Goal: Transaction & Acquisition: Purchase product/service

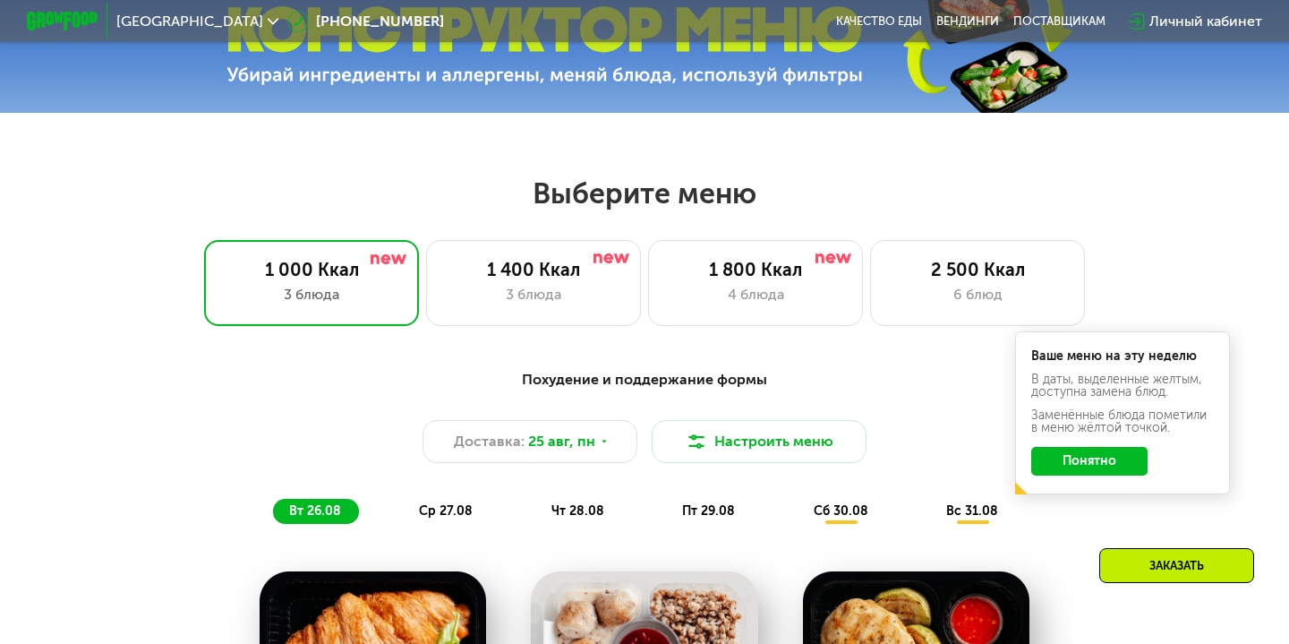
scroll to position [562, 0]
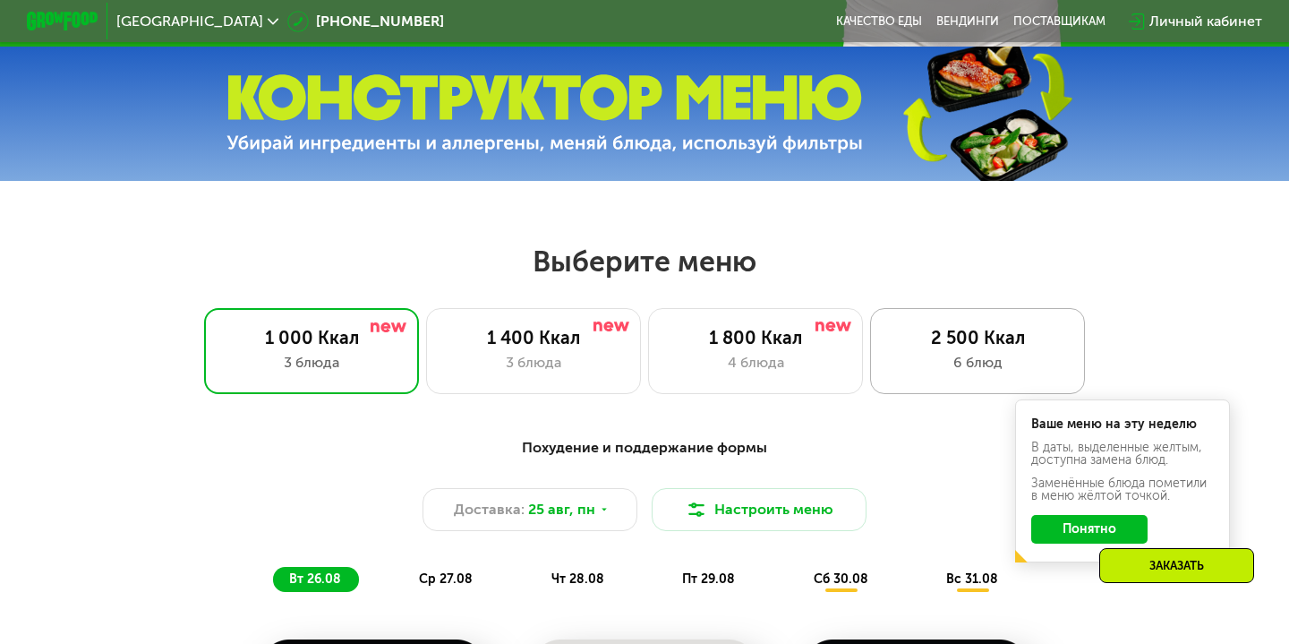
click at [917, 346] on div "2 500 Ккал" at bounding box center [977, 337] width 177 height 21
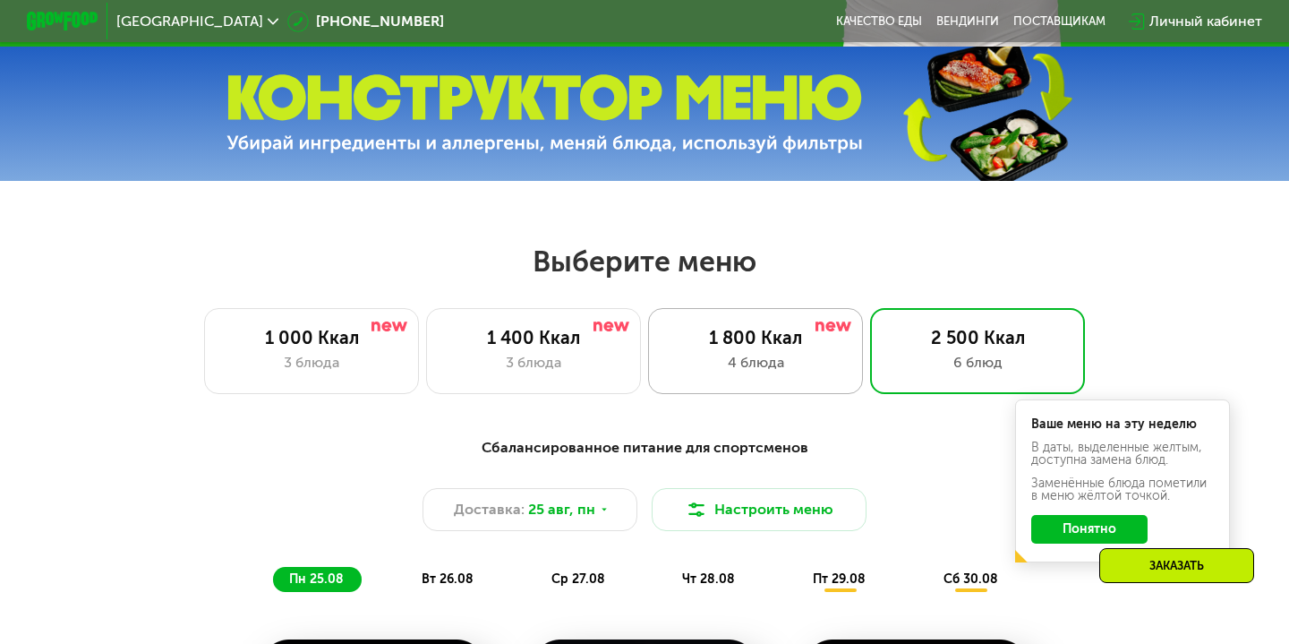
click at [700, 346] on div "1 800 Ккал" at bounding box center [755, 337] width 177 height 21
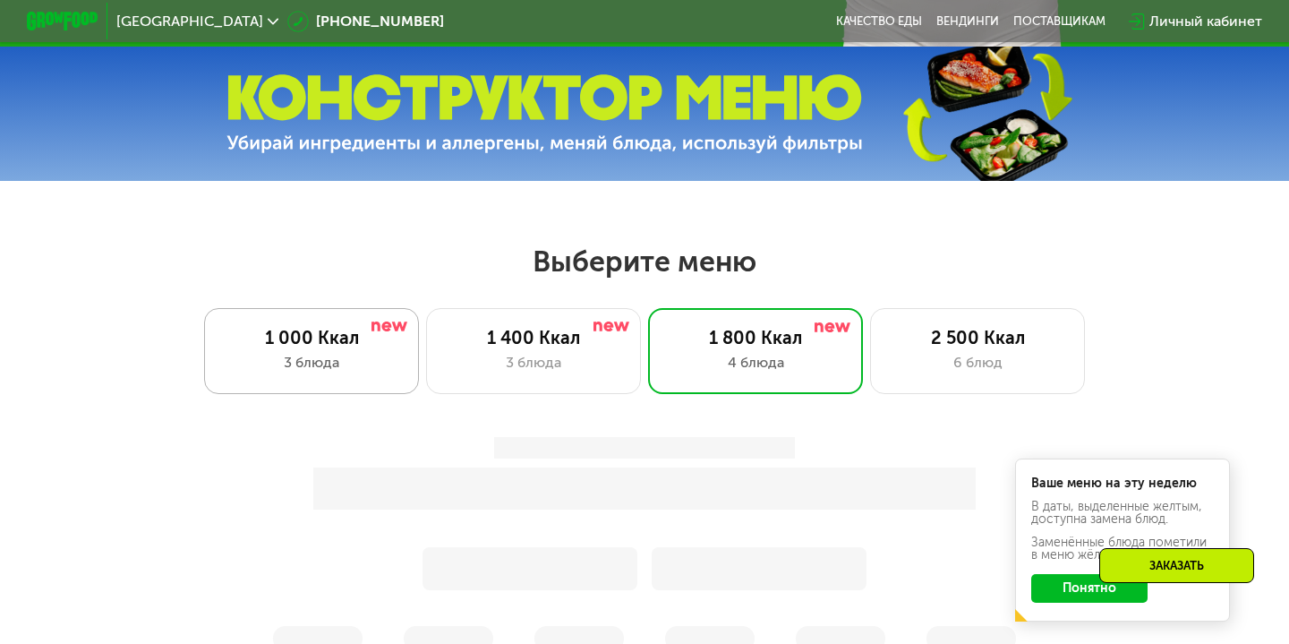
click at [313, 372] on div "3 блюда" at bounding box center [311, 362] width 177 height 21
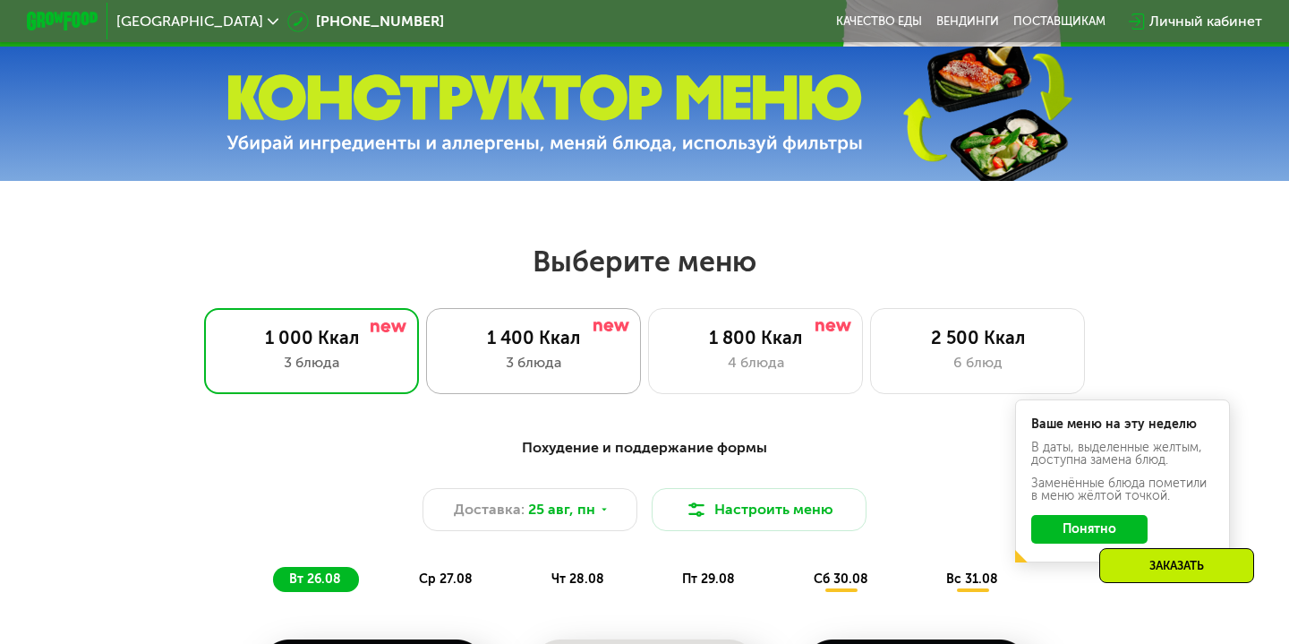
click at [648, 313] on div "1 400 Ккал 3 блюда" at bounding box center [755, 351] width 215 height 86
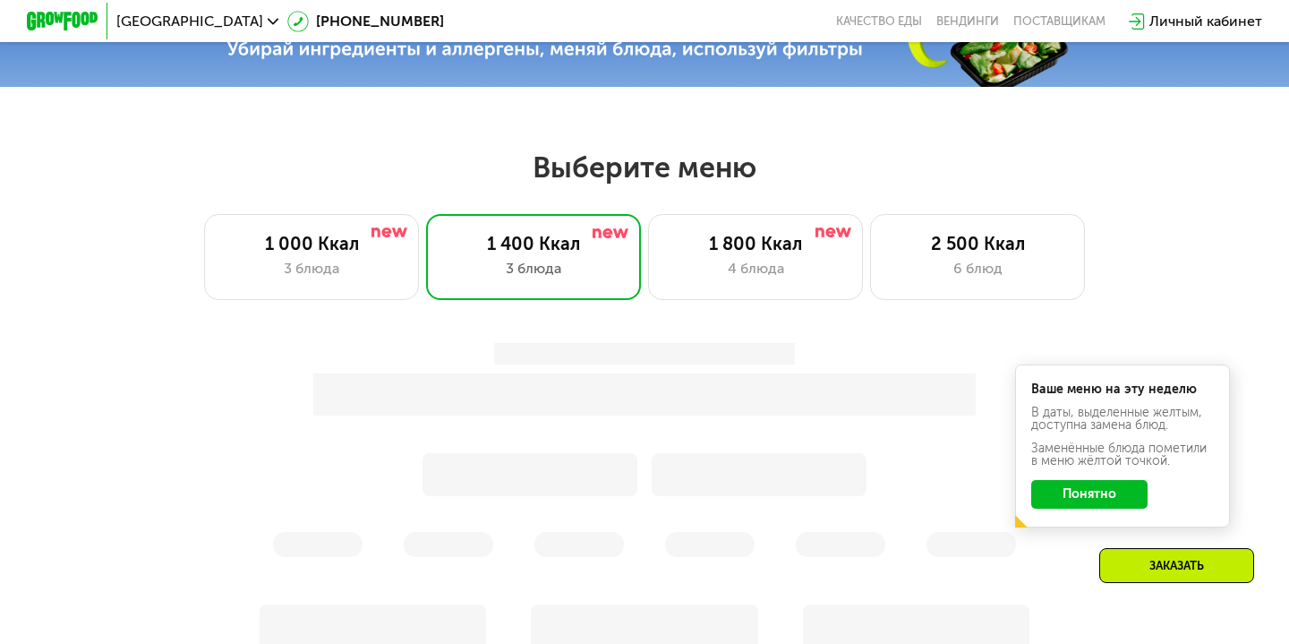
scroll to position [659, 0]
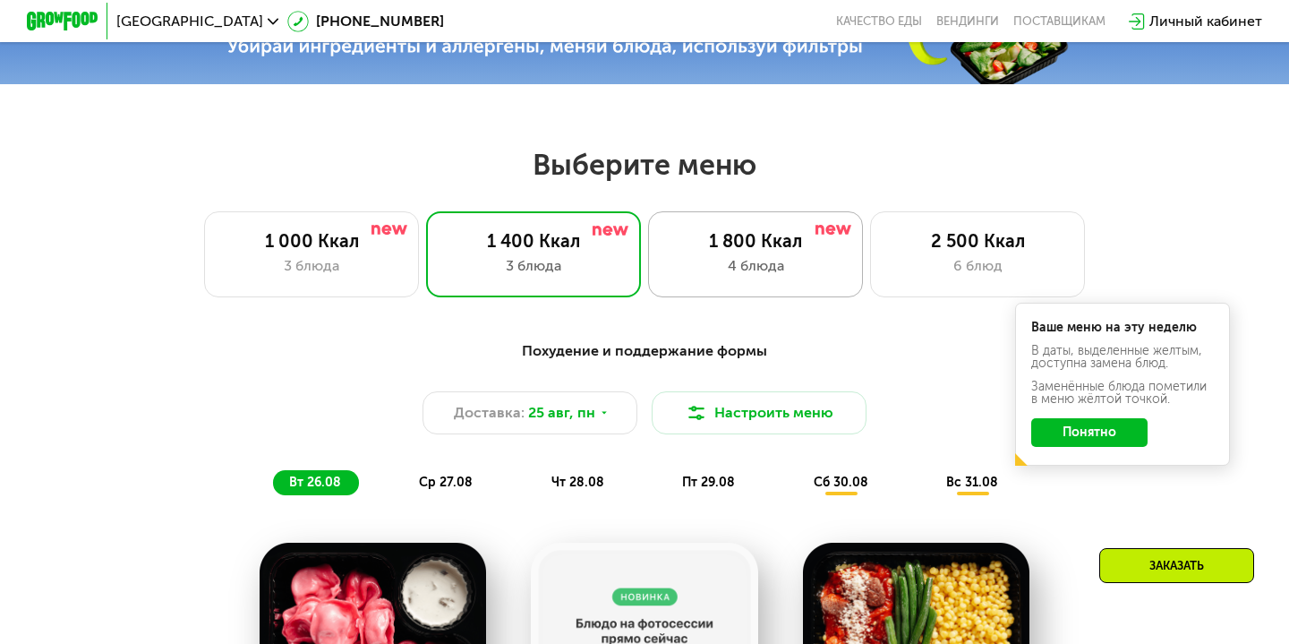
click at [668, 255] on div "4 блюда" at bounding box center [755, 265] width 177 height 21
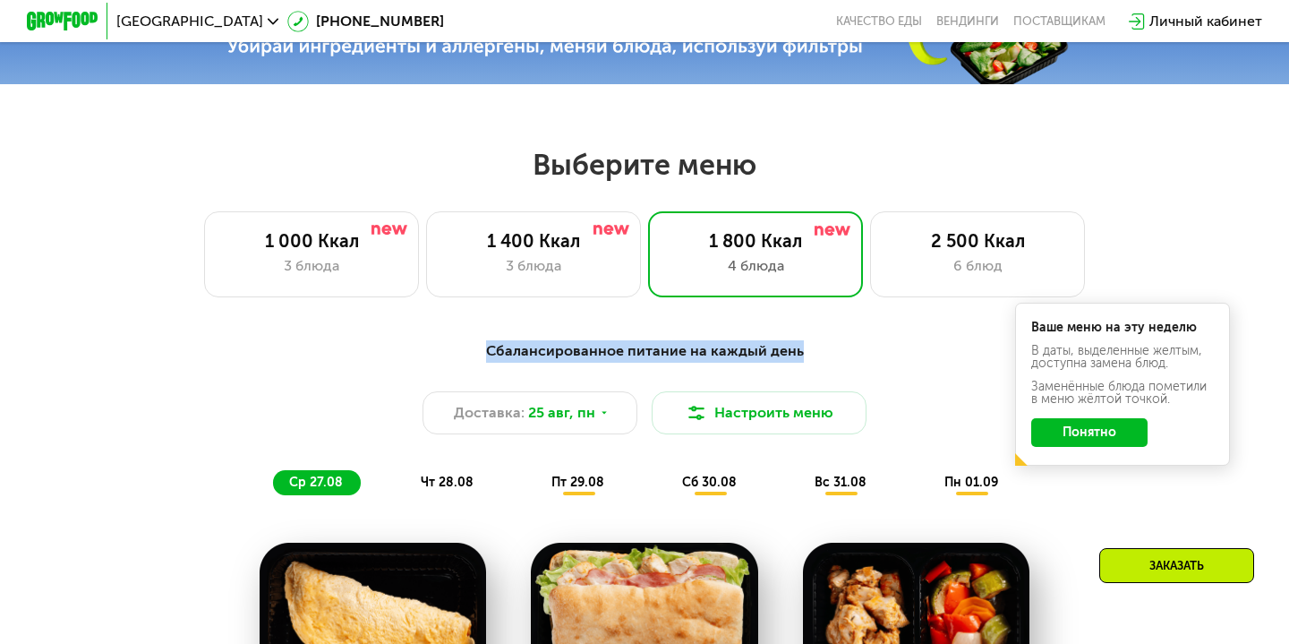
drag, startPoint x: 489, startPoint y: 348, endPoint x: 799, endPoint y: 356, distance: 310.7
click at [801, 356] on div "Сбалансированное питание на каждый день" at bounding box center [645, 351] width 1060 height 22
copy div "Сбалансированное питание на каждый день"
click at [1070, 433] on button "Понятно" at bounding box center [1089, 432] width 116 height 29
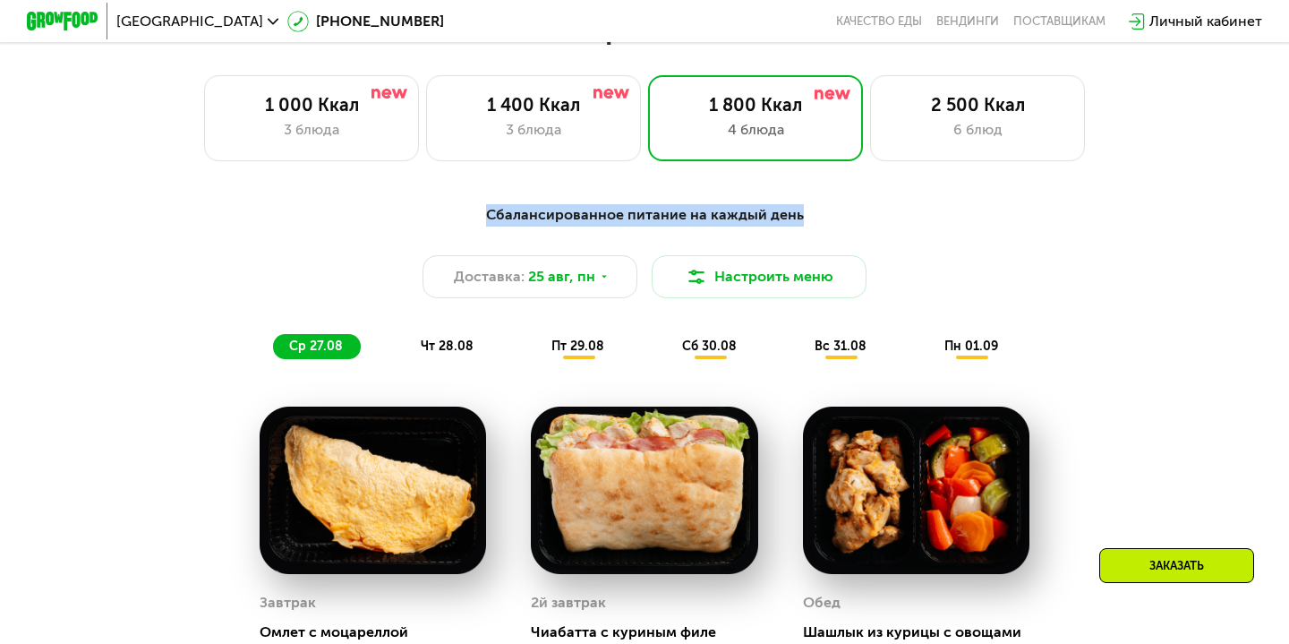
scroll to position [797, 0]
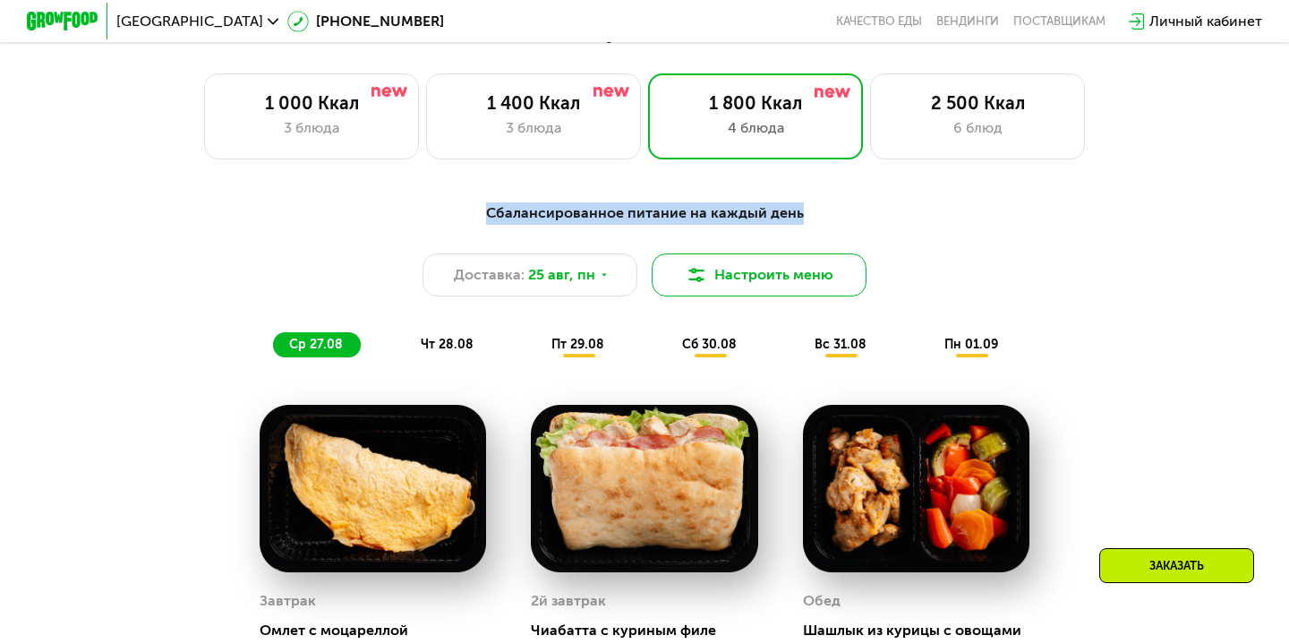
click at [771, 269] on button "Настроить меню" at bounding box center [759, 274] width 215 height 43
click at [710, 278] on button "Настроить меню" at bounding box center [759, 274] width 215 height 43
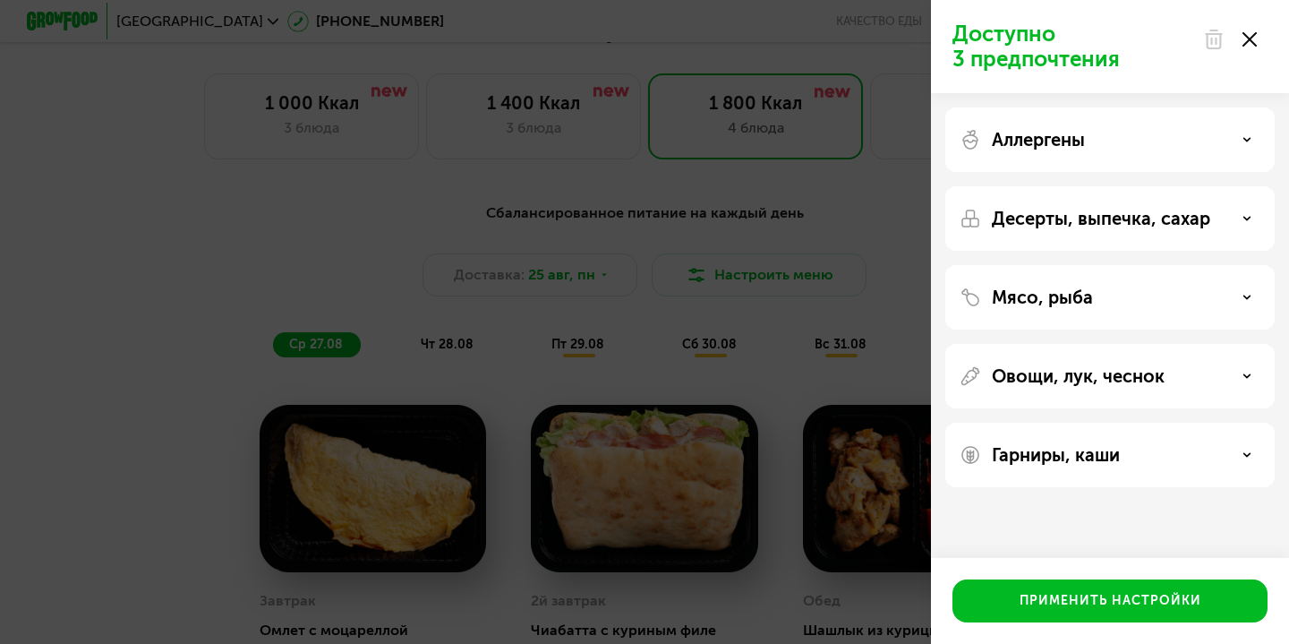
click at [782, 153] on div "Доступно 3 предпочтения Аллергены Десерты, выпечка, сахар Мясо, рыба Овощи, лук…" at bounding box center [644, 322] width 1289 height 644
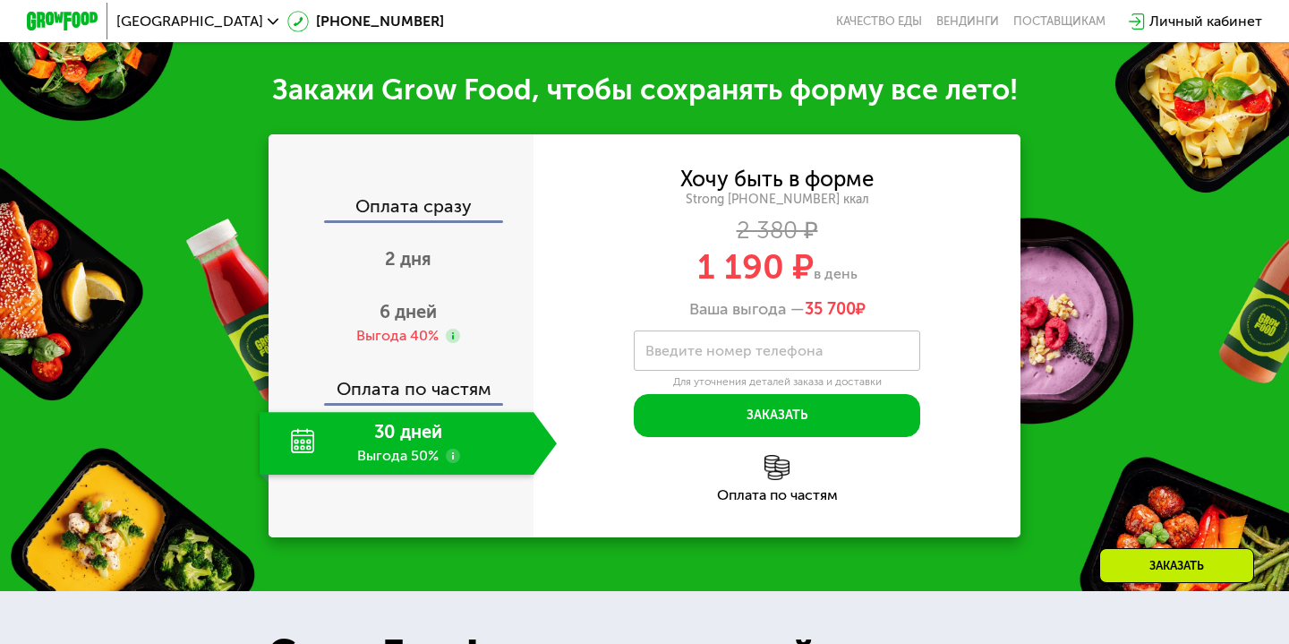
scroll to position [1889, 0]
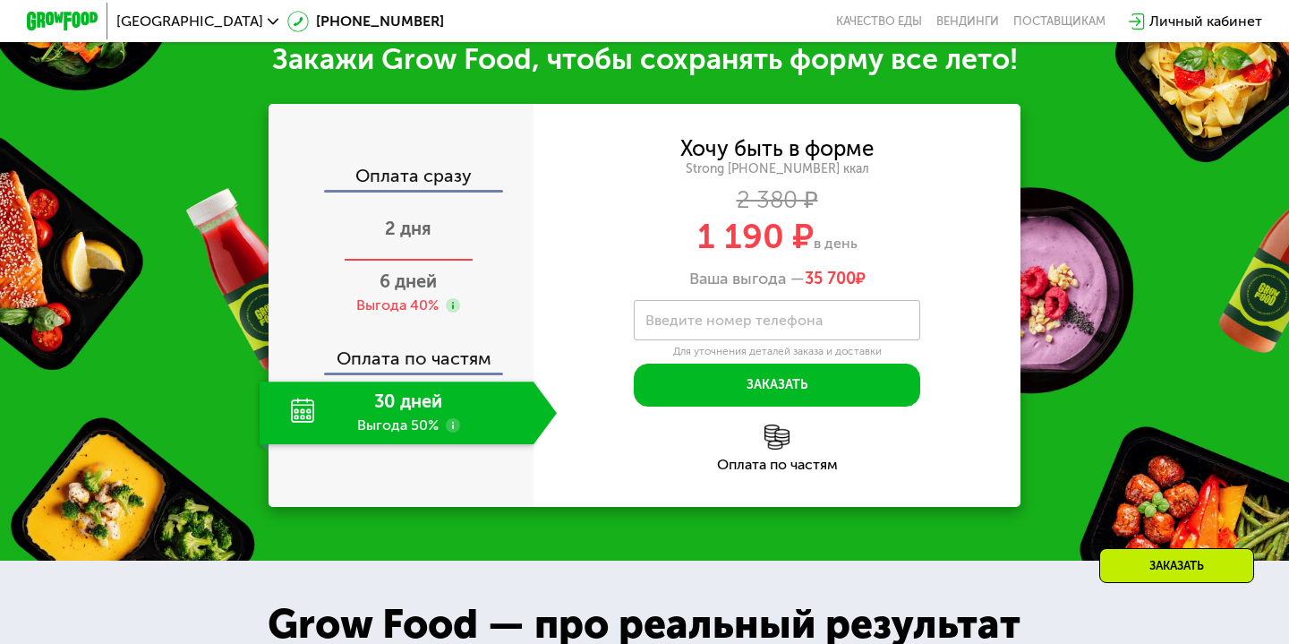
click at [377, 226] on div "2 дня" at bounding box center [408, 230] width 297 height 63
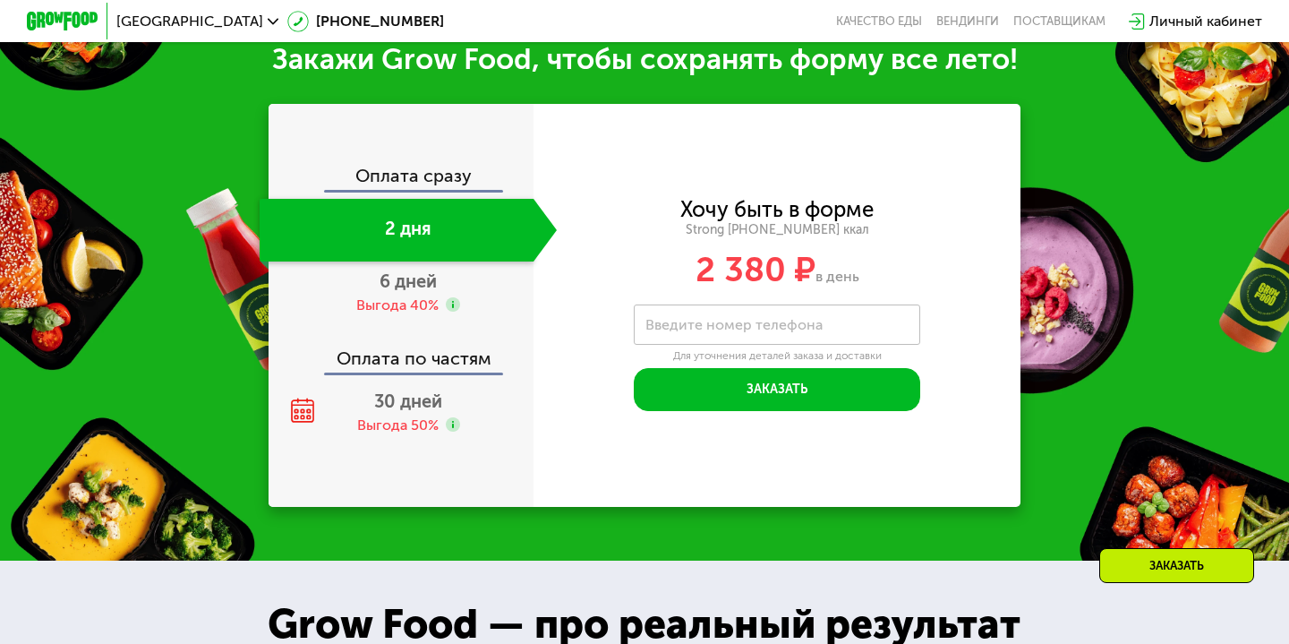
click at [386, 188] on div "Оплата сразу" at bounding box center [401, 177] width 263 height 23
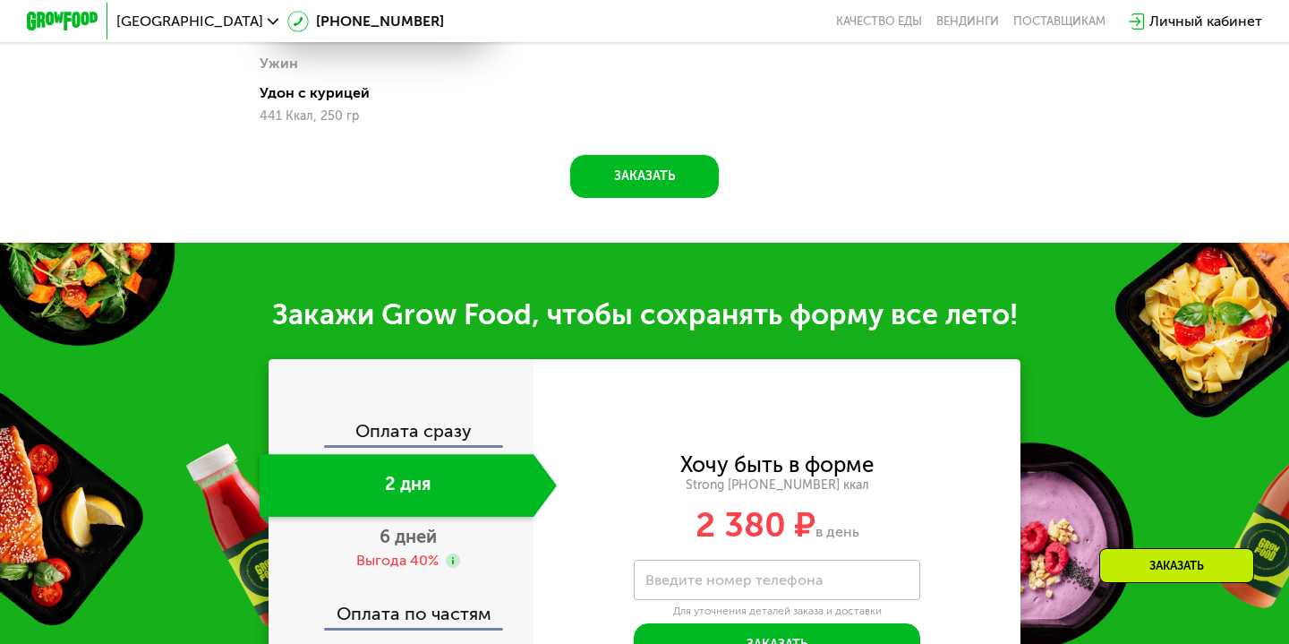
scroll to position [1889, 0]
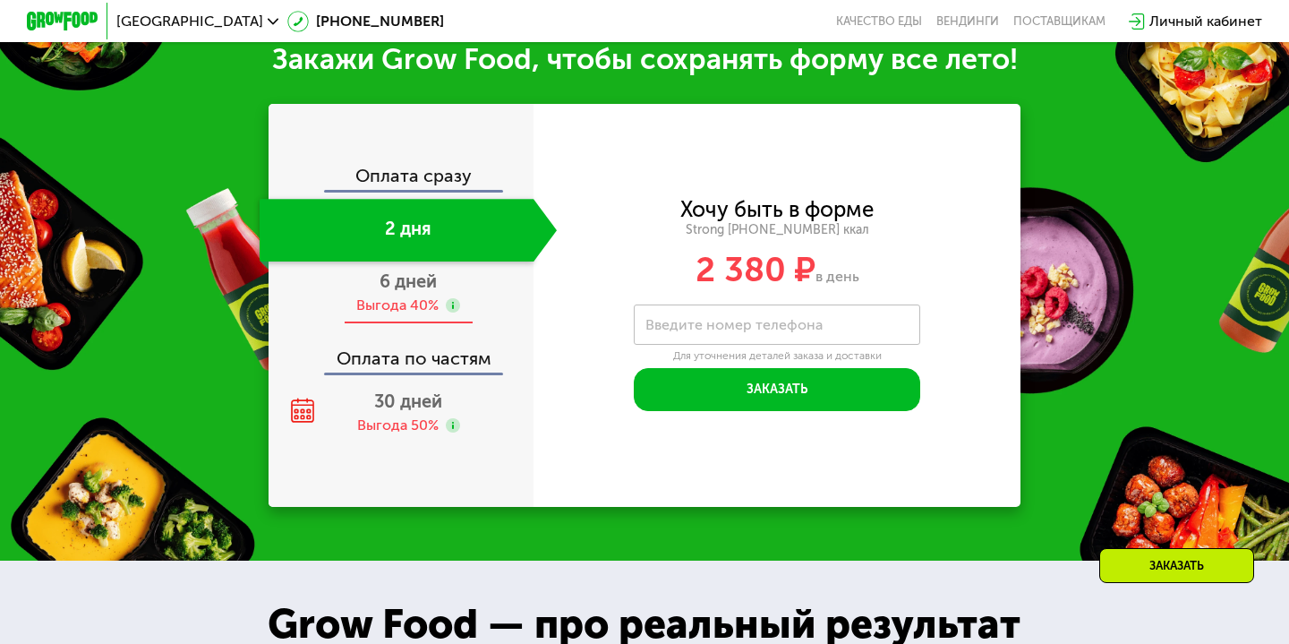
click at [373, 285] on div "6 дней Выгода 40%" at bounding box center [408, 292] width 297 height 63
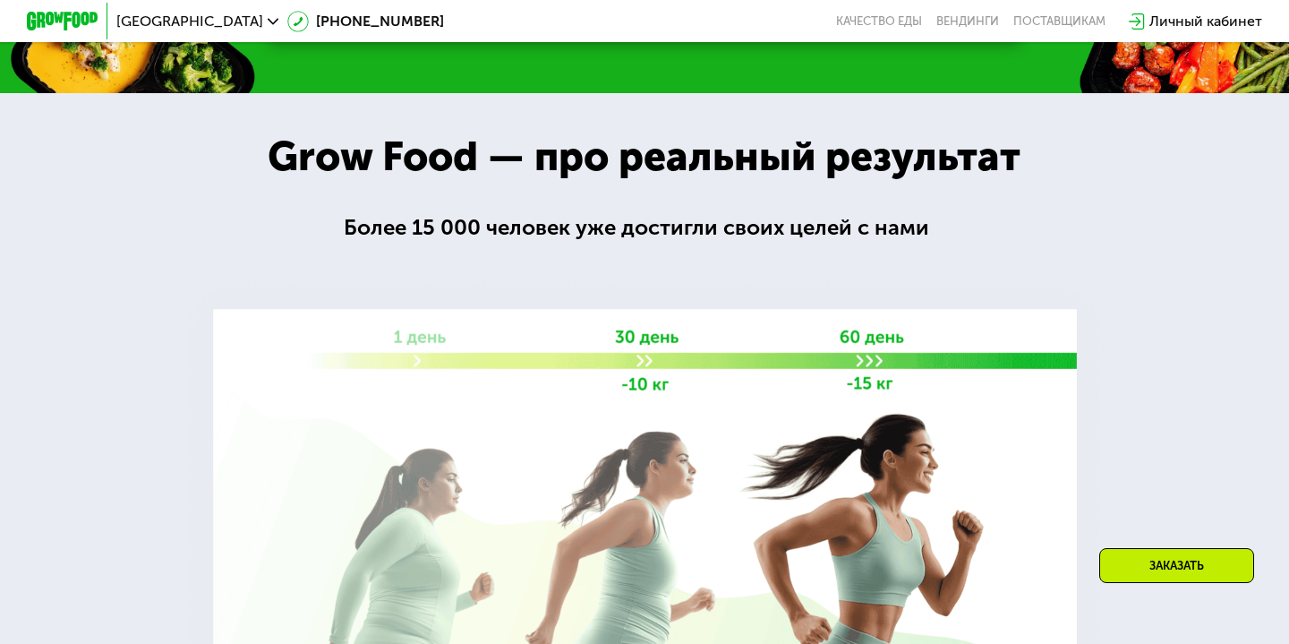
scroll to position [2360, 0]
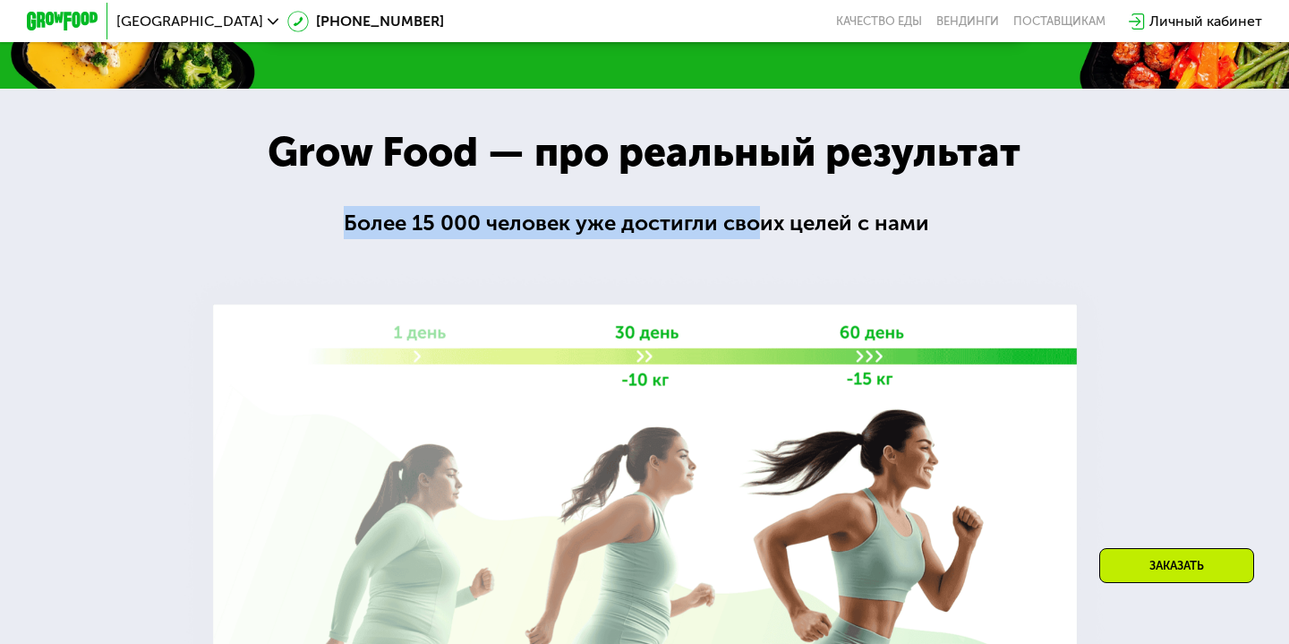
drag, startPoint x: 345, startPoint y: 216, endPoint x: 766, endPoint y: 216, distance: 421.6
click at [765, 216] on div "Более 15 000 человек уже достигли своих целей с нами" at bounding box center [645, 222] width 602 height 33
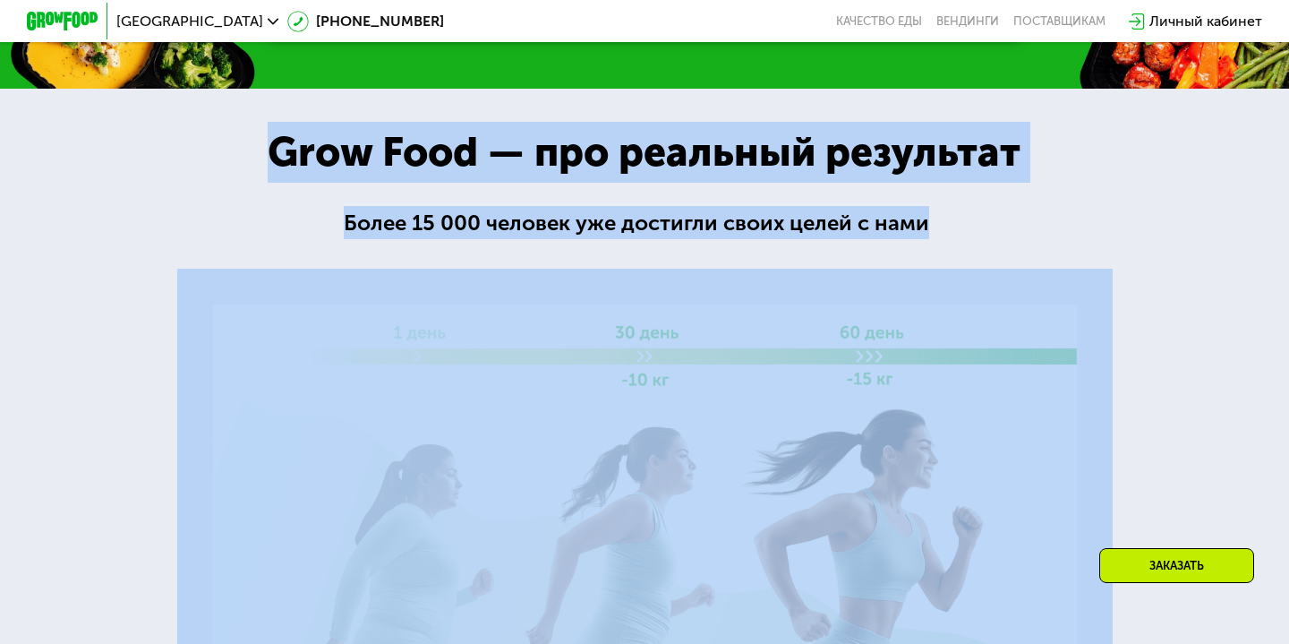
drag, startPoint x: 939, startPoint y: 230, endPoint x: 271, endPoint y: 151, distance: 672.4
click at [271, 151] on div "Grow Food — про реальный результат Grow Food — про реальный результат Более 15 …" at bounding box center [644, 422] width 1289 height 666
click at [271, 151] on div "Grow Food — про реальный результат" at bounding box center [644, 152] width 812 height 61
drag, startPoint x: 271, startPoint y: 150, endPoint x: 924, endPoint y: 217, distance: 655.9
click at [926, 216] on div "Grow Food — про реальный результат Grow Food — про реальный результат Более 15 …" at bounding box center [644, 422] width 1289 height 666
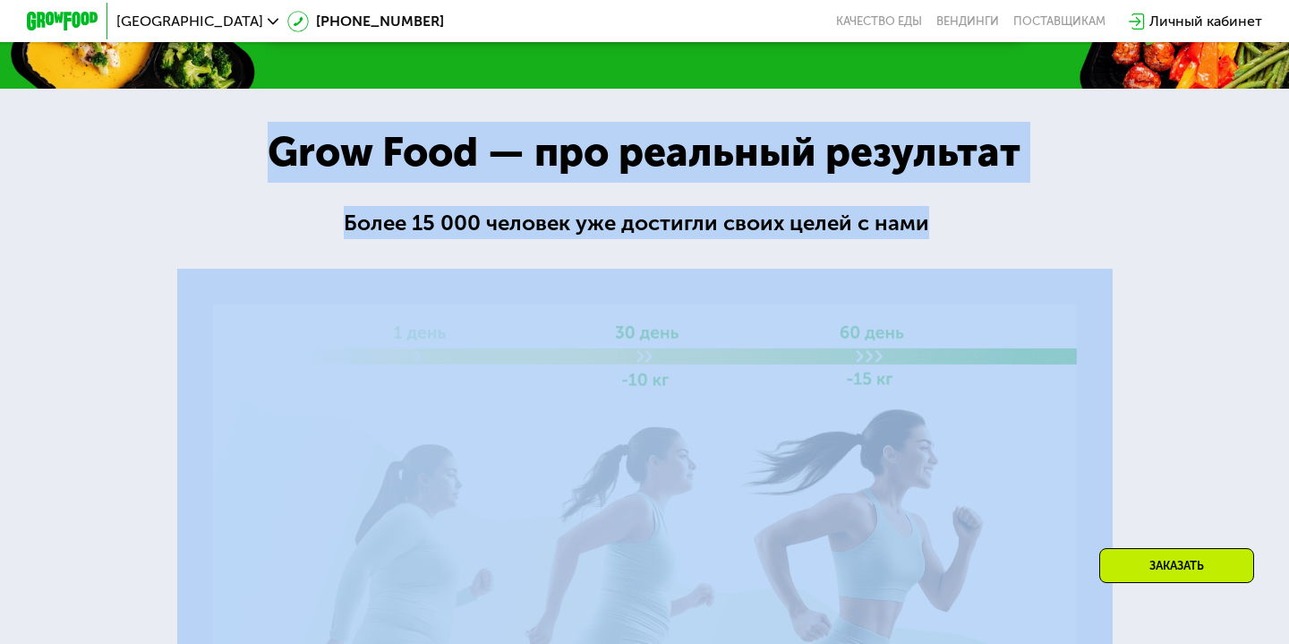
copy div "Grow Food — про реальный результат Более 15 000 человек уже достигли своих целе…"
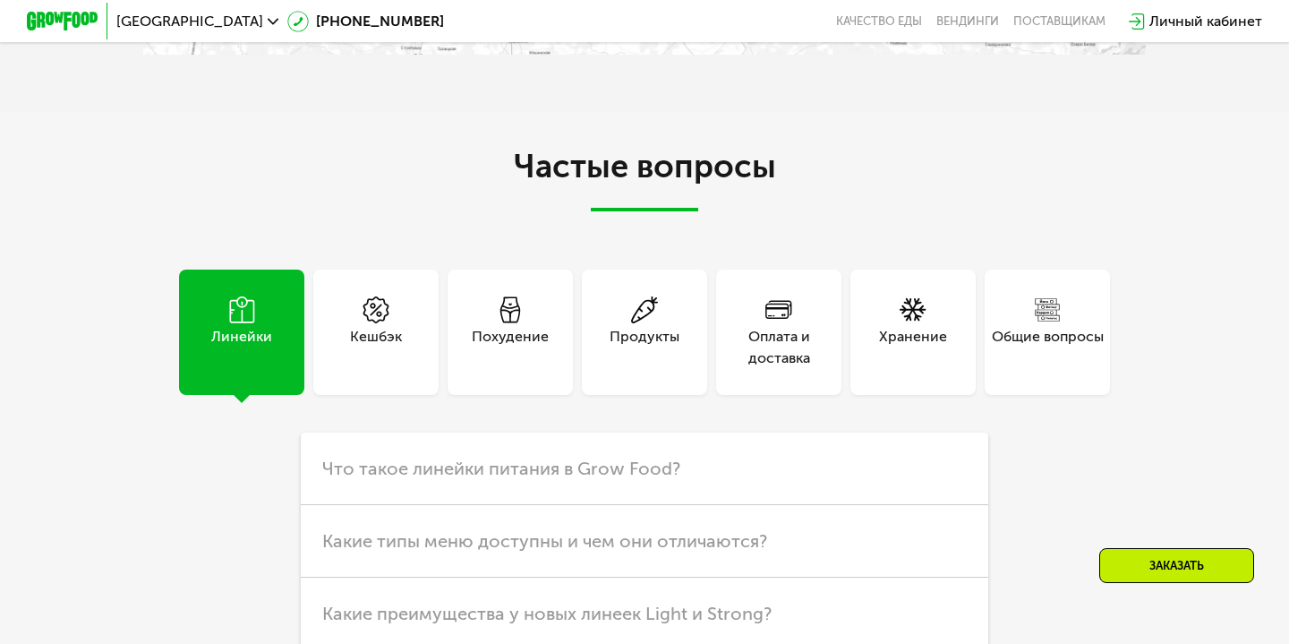
scroll to position [4311, 0]
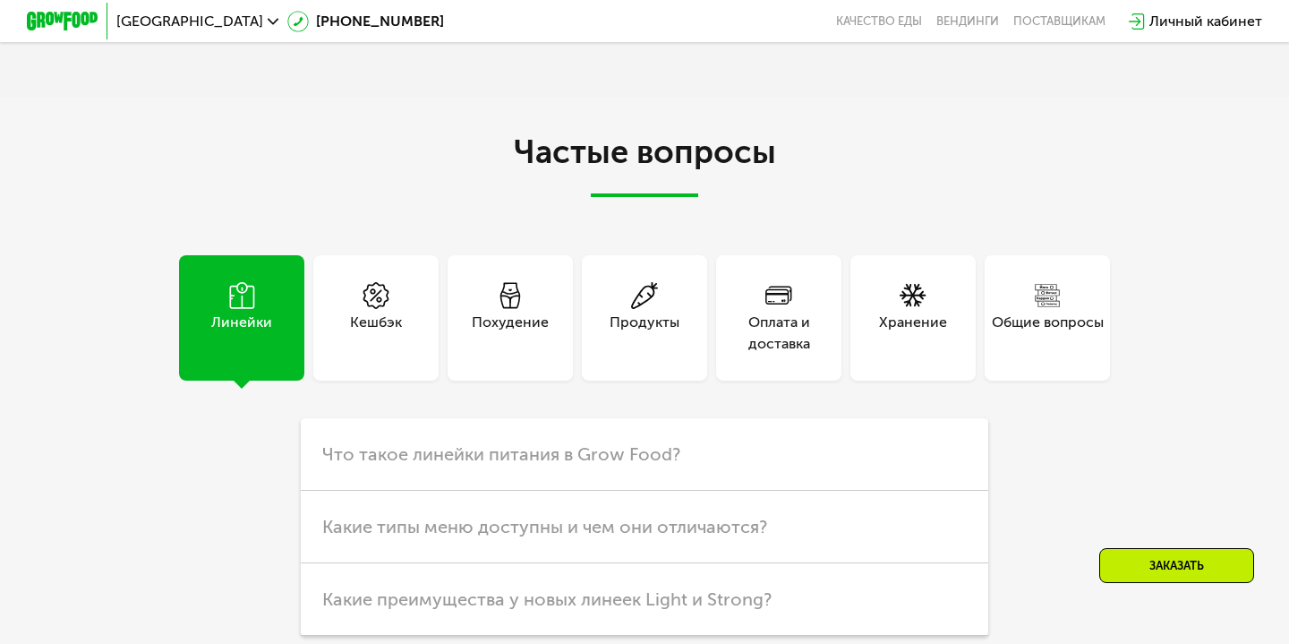
click at [495, 334] on div "Похудение" at bounding box center [510, 333] width 77 height 43
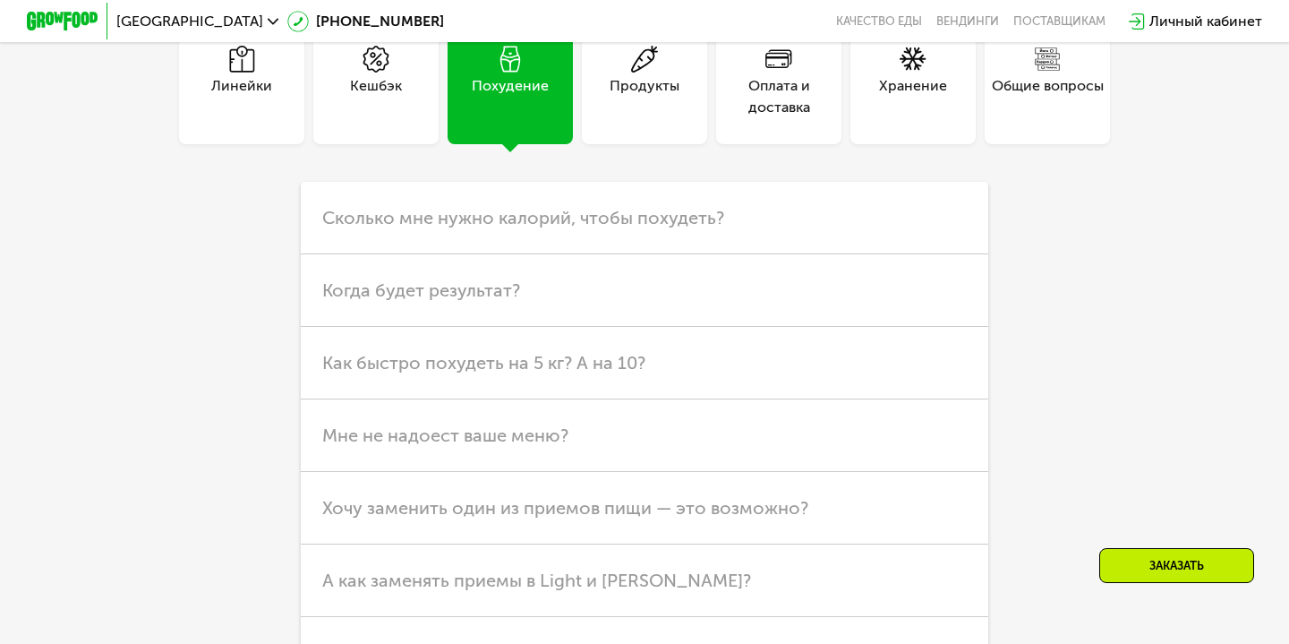
scroll to position [4546, 0]
click at [228, 132] on div "Линейки" at bounding box center [241, 82] width 125 height 125
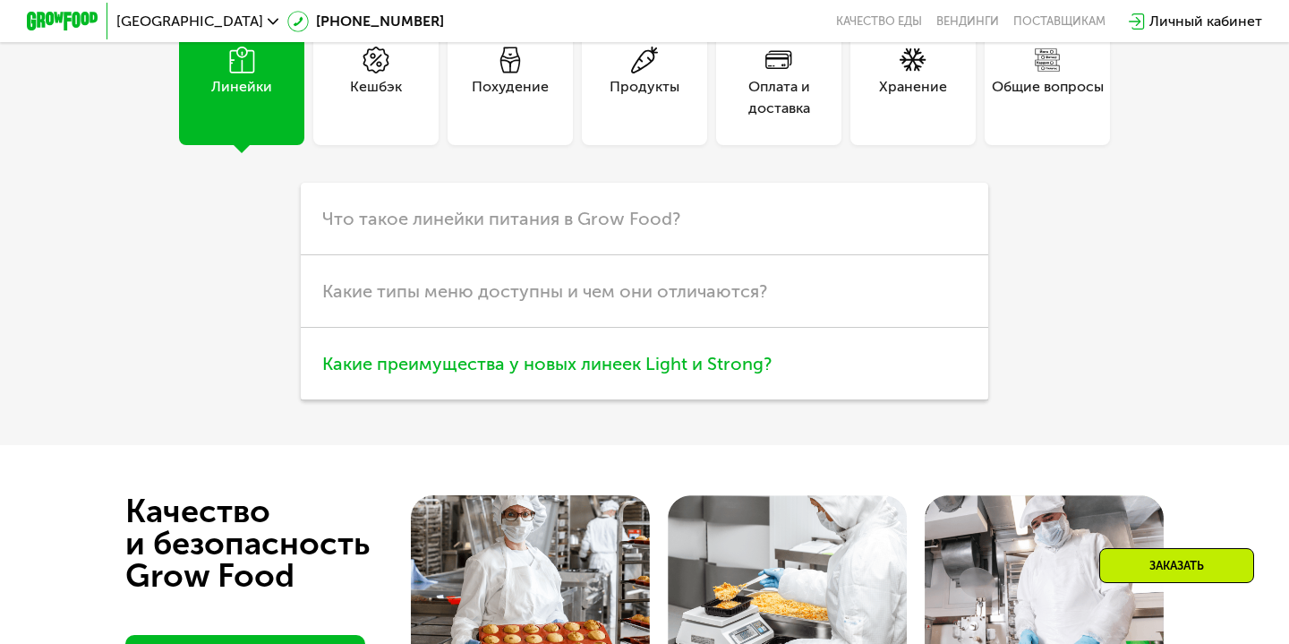
click at [414, 387] on h3 "Какие преимущества у новых линеек Light и Strong?" at bounding box center [644, 364] width 687 height 73
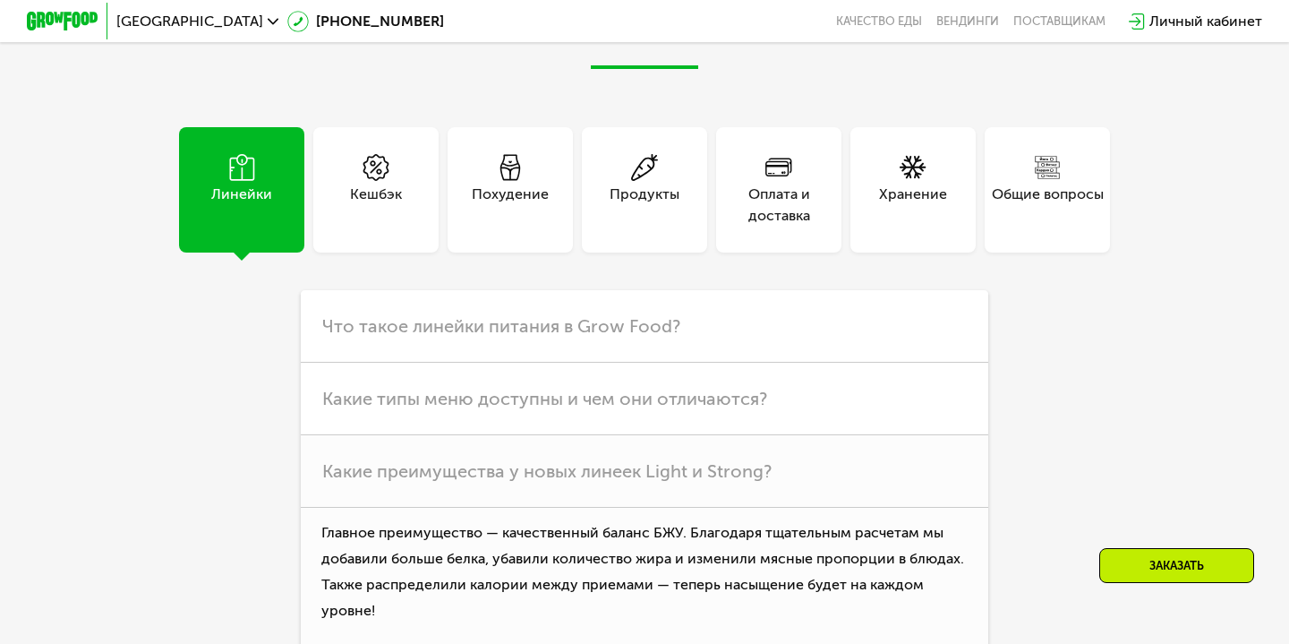
scroll to position [4406, 0]
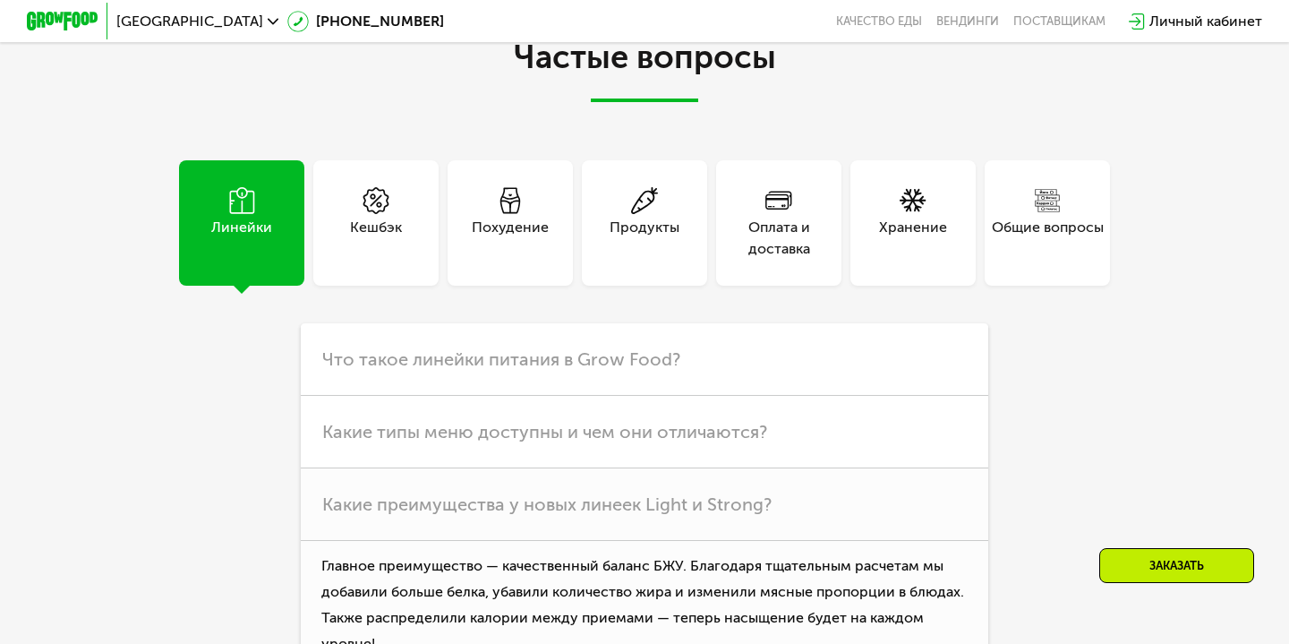
click at [527, 258] on div "Похудение" at bounding box center [510, 222] width 125 height 125
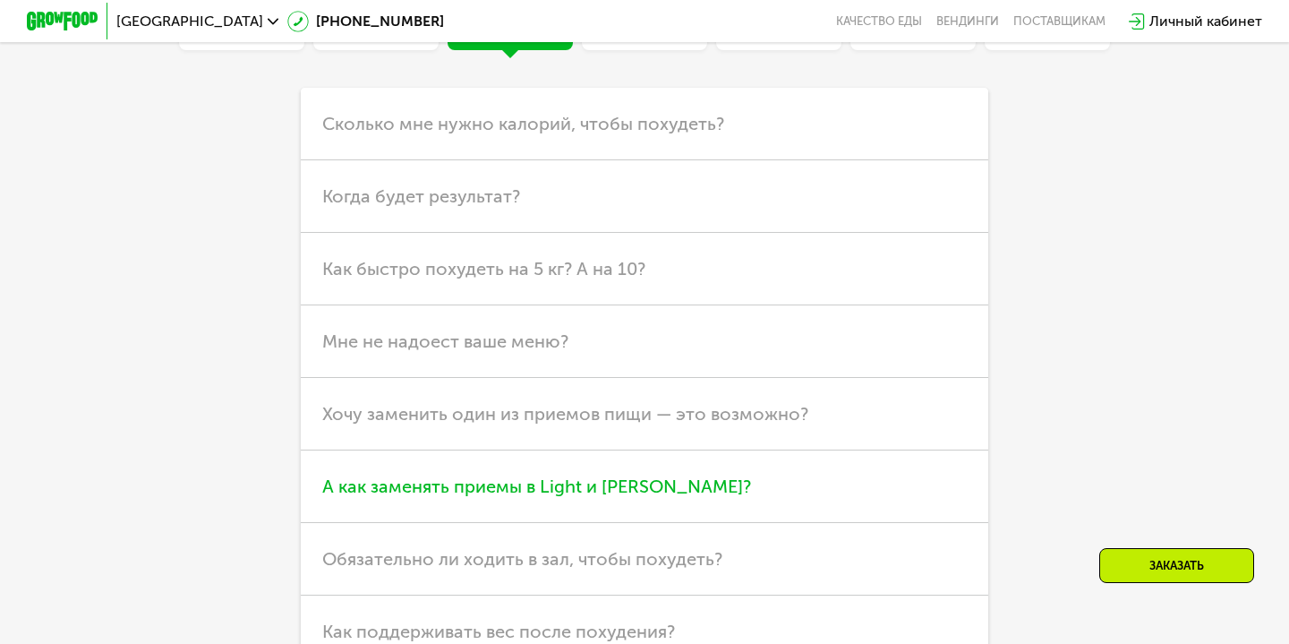
scroll to position [4767, 0]
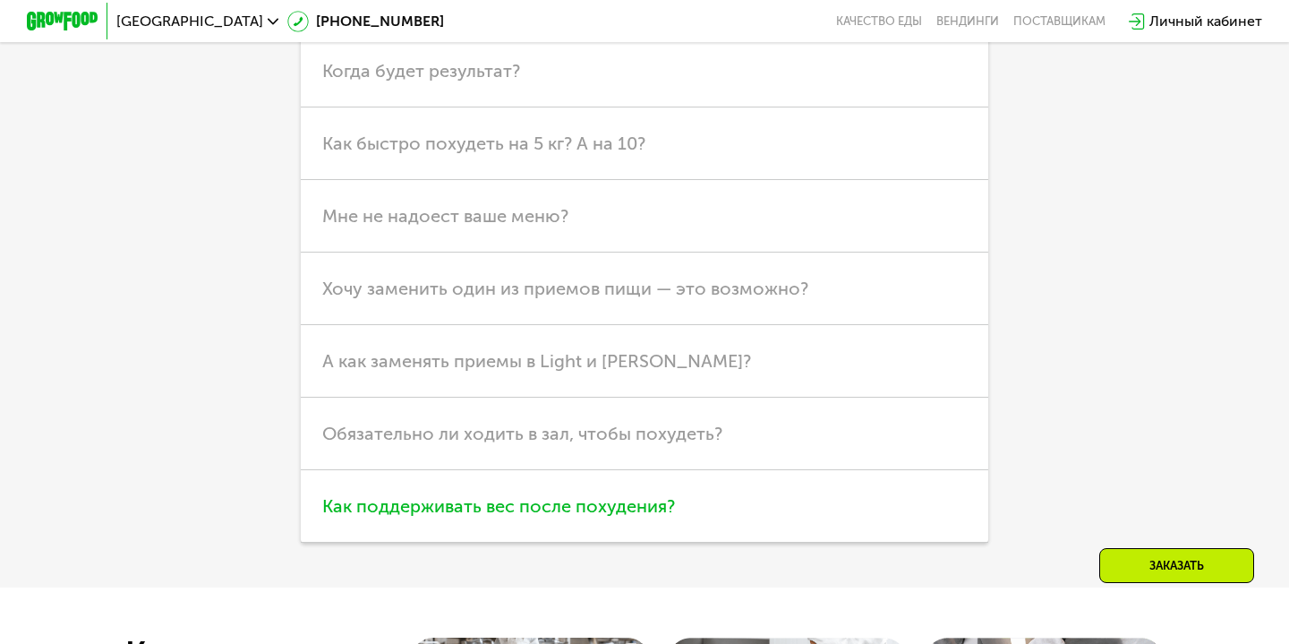
click at [330, 503] on span "Как поддерживать вес после похудения?" at bounding box center [498, 505] width 353 height 21
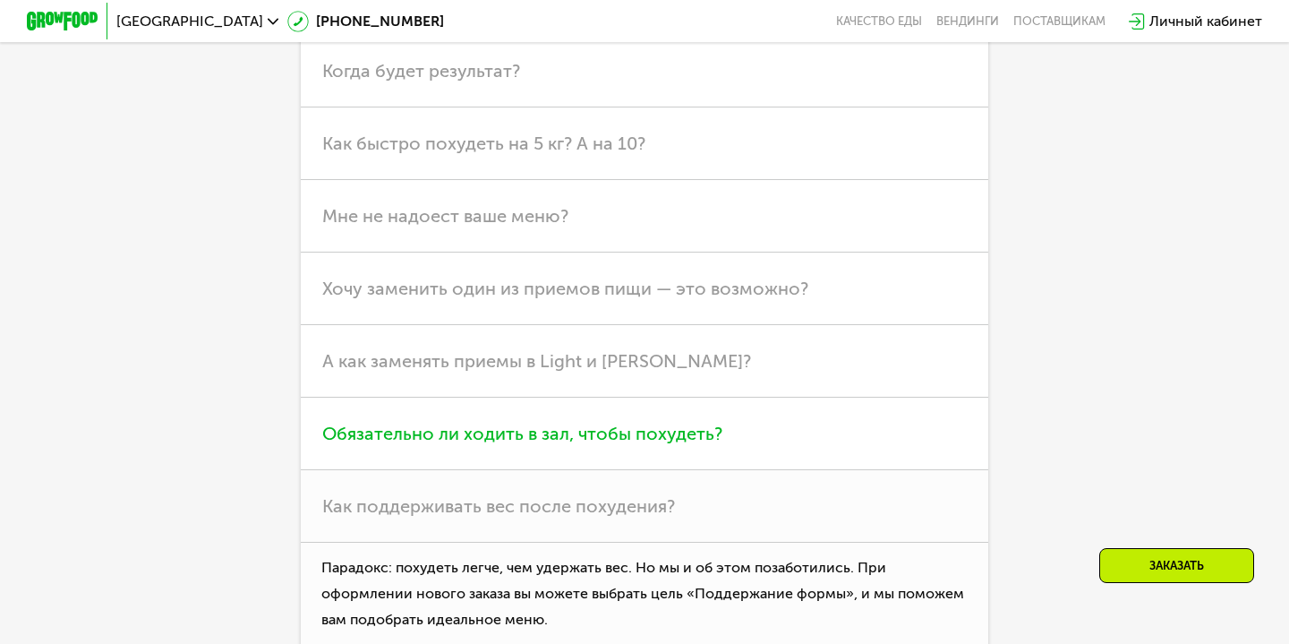
click at [362, 420] on h3 "Обязательно ли ходить в зал, чтобы похудеть?" at bounding box center [644, 433] width 687 height 73
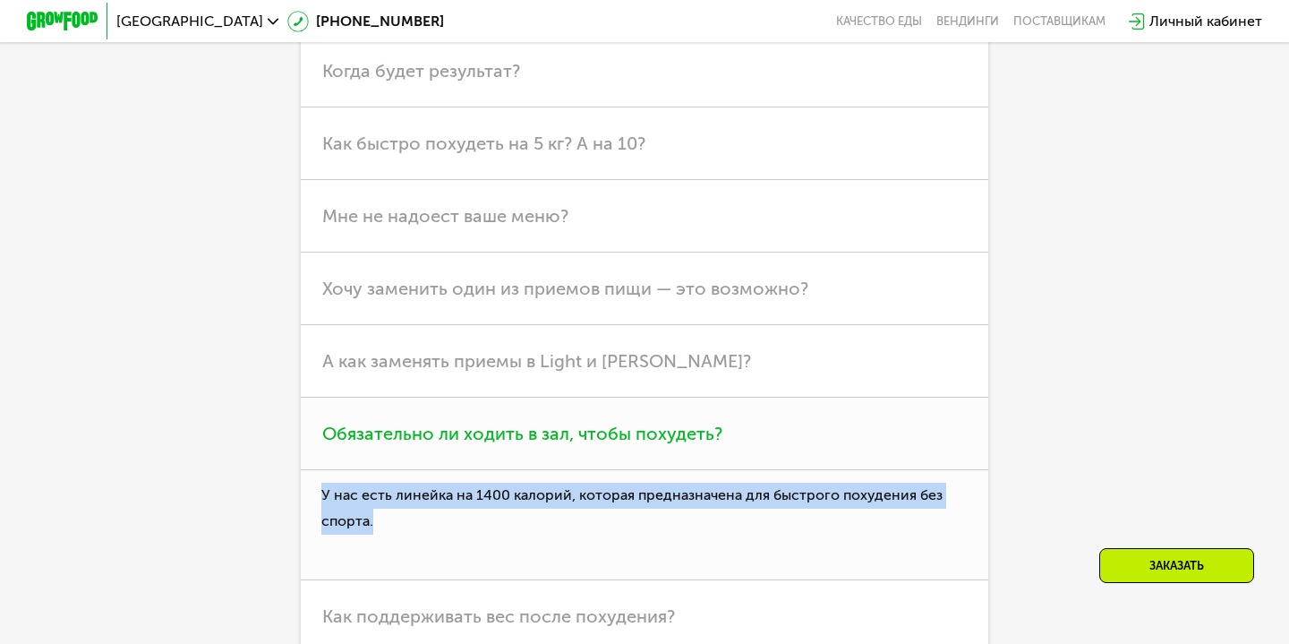
drag, startPoint x: 383, startPoint y: 528, endPoint x: 319, endPoint y: 495, distance: 72.5
click at [319, 495] on p "У нас есть линейка на 1400 калорий, которая предназначена для быстрого похудени…" at bounding box center [644, 525] width 687 height 110
copy p "У нас есть линейка на 1400 калорий, которая предназначена для быстрого похудени…"
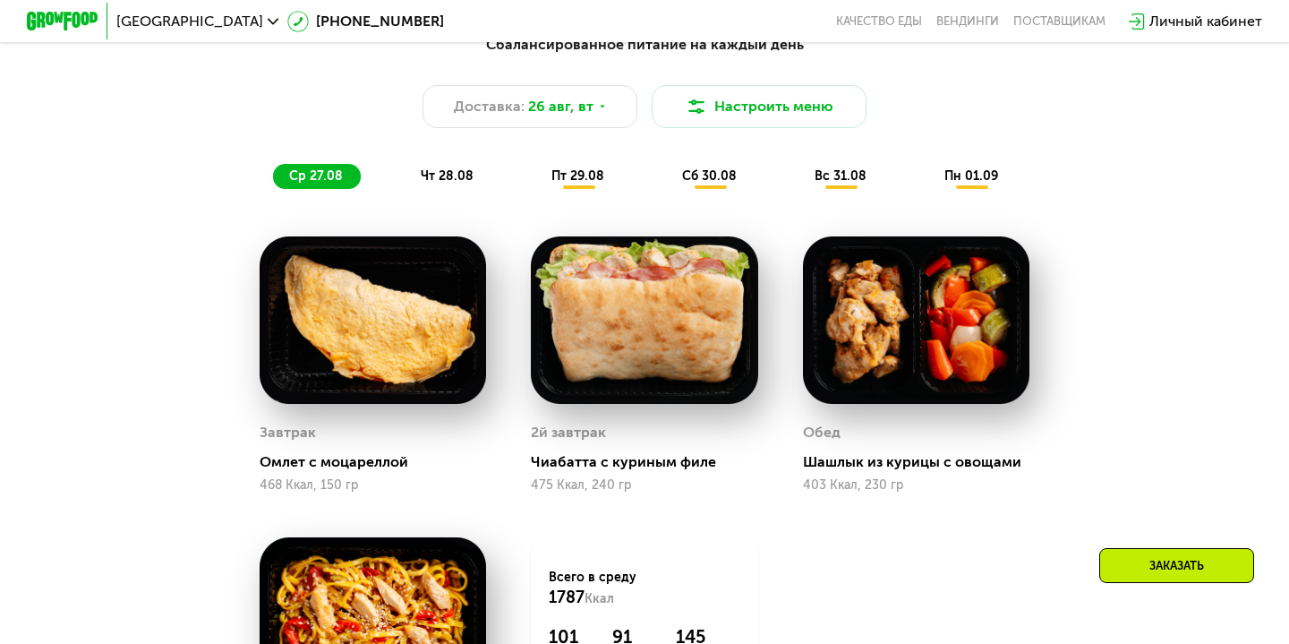
scroll to position [590, 0]
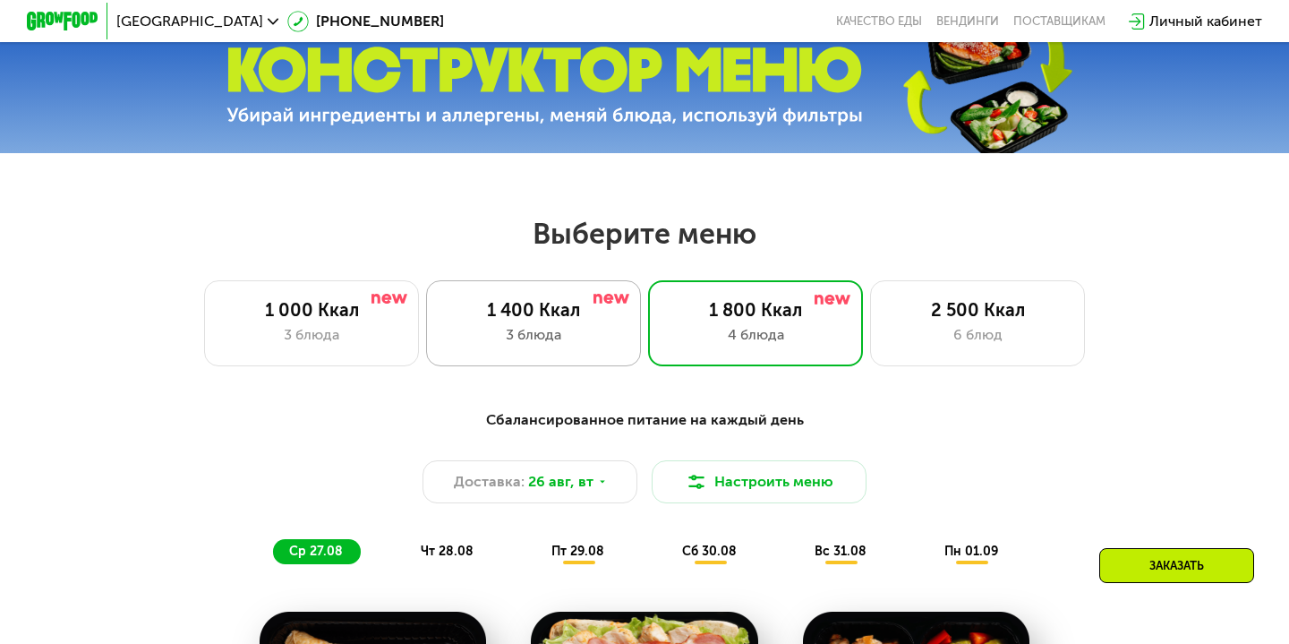
click at [648, 339] on div "1 400 Ккал 3 блюда" at bounding box center [755, 323] width 215 height 86
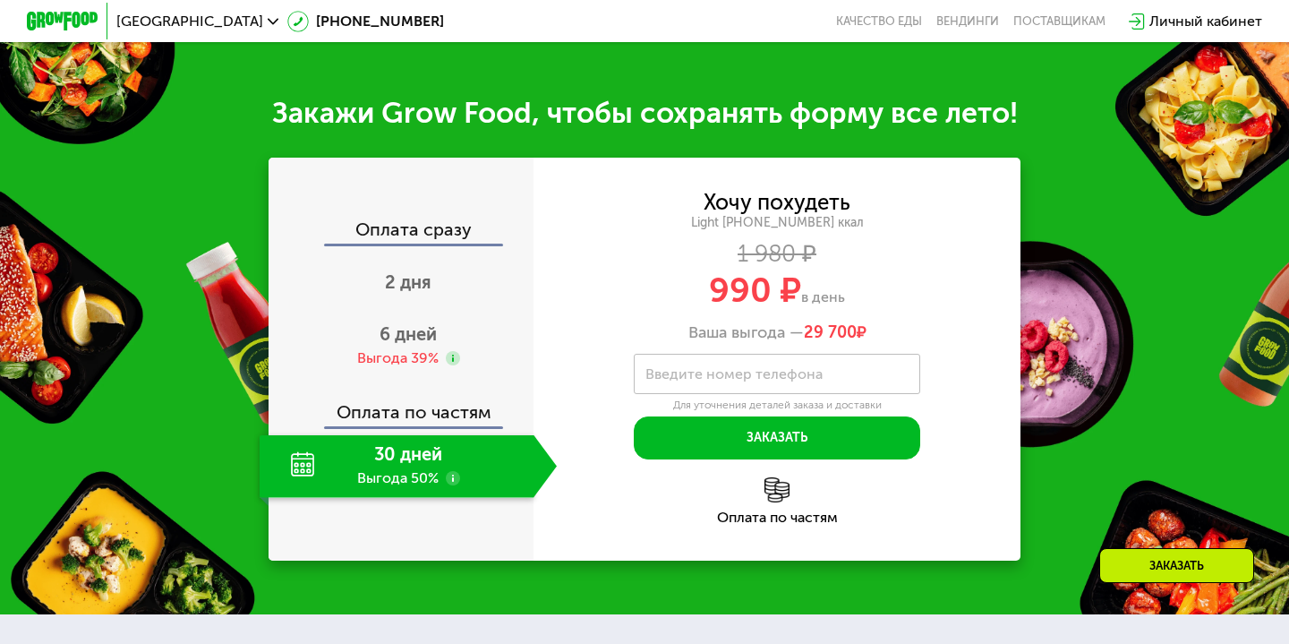
scroll to position [1737, 0]
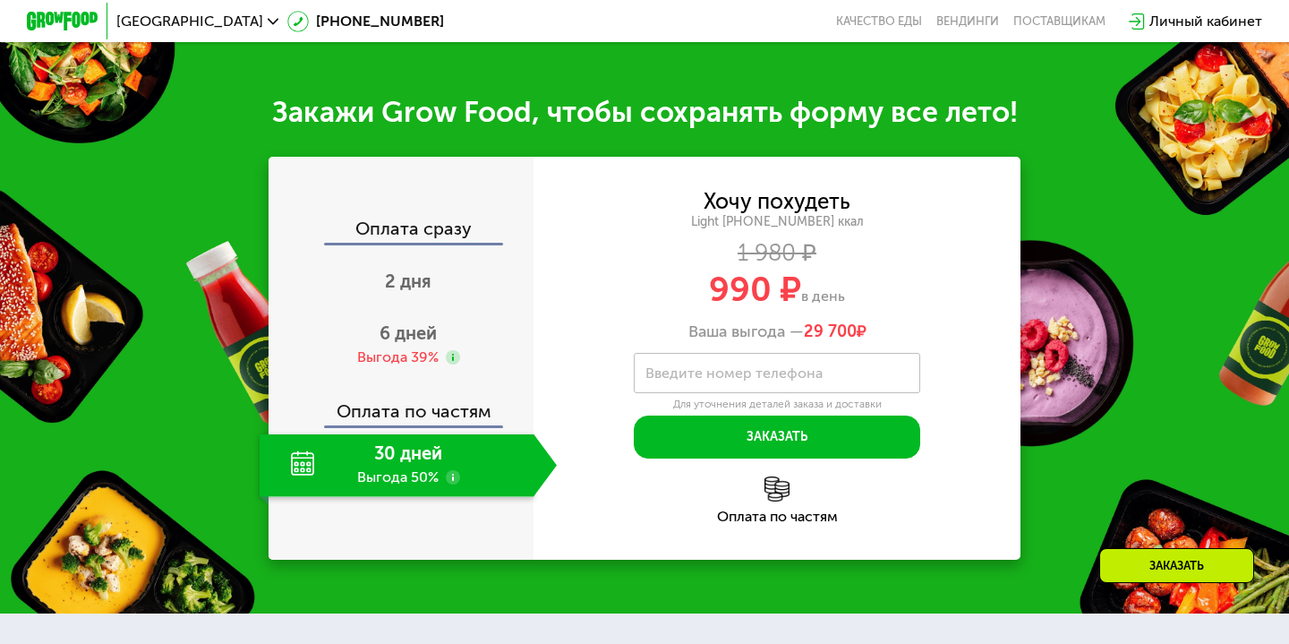
click at [725, 222] on div "Light [PHONE_NUMBER] ккал" at bounding box center [776, 222] width 487 height 16
copy div "Light"
